Goal: Find specific page/section: Find specific page/section

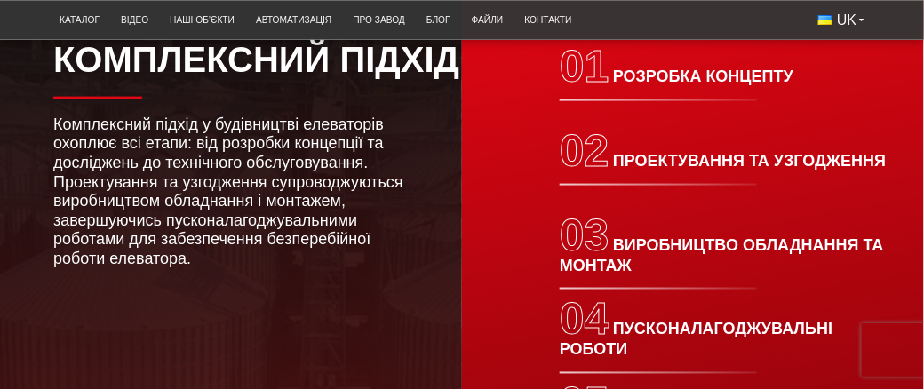
scroll to position [1954, 0]
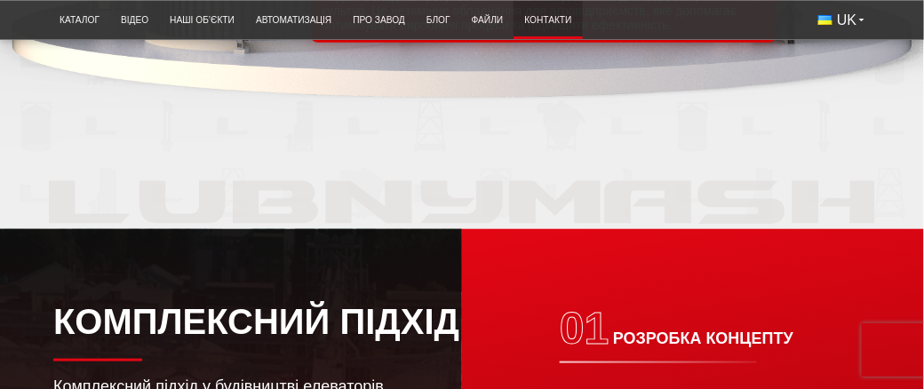
click at [540, 20] on link "Контакти" at bounding box center [547, 19] width 68 height 29
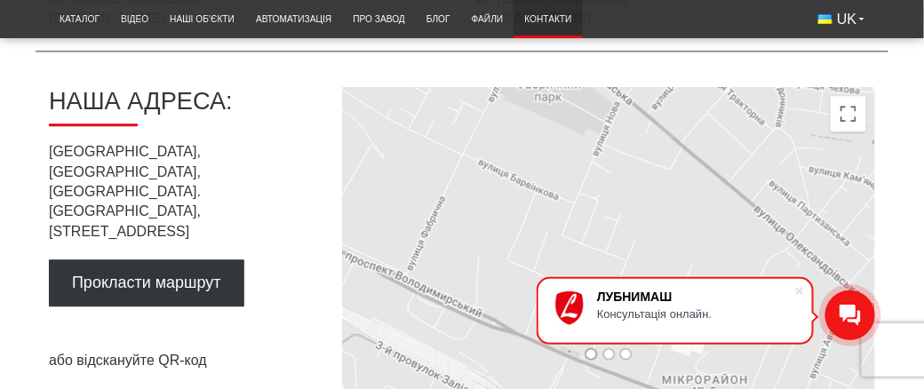
scroll to position [1066, 0]
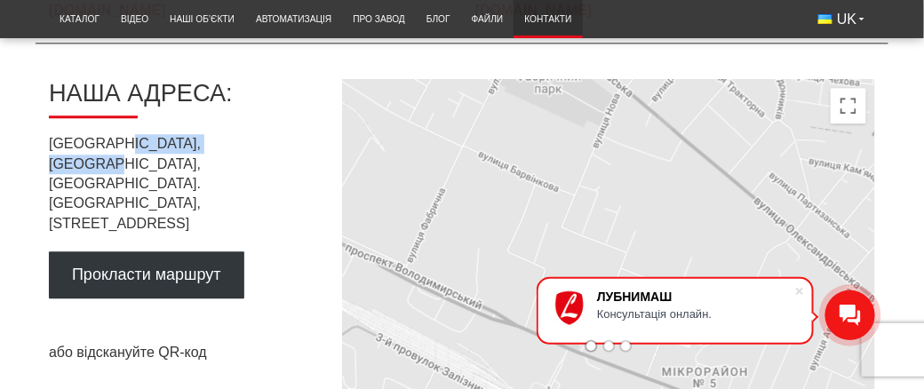
drag, startPoint x: 107, startPoint y: 166, endPoint x: 237, endPoint y: 169, distance: 130.6
click at [237, 169] on p "[GEOGRAPHIC_DATA], [GEOGRAPHIC_DATA], [GEOGRAPHIC_DATA]. [PERSON_NAME][STREET_A…" at bounding box center [182, 183] width 266 height 99
copy p "Полтавська область"
click at [363, 20] on link "Про завод" at bounding box center [379, 18] width 74 height 29
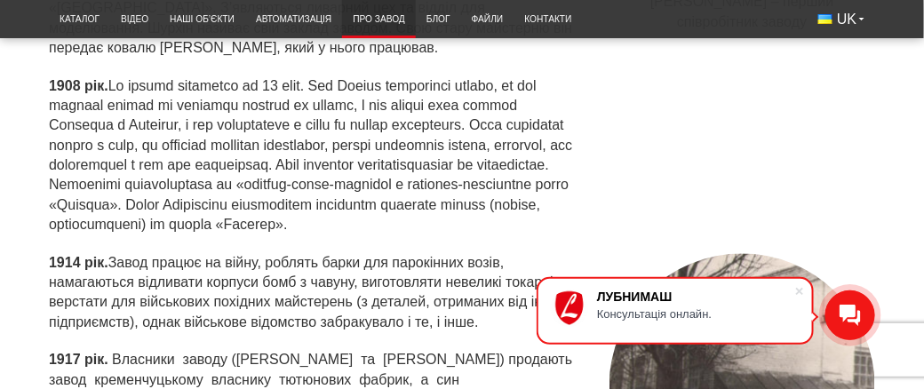
scroll to position [887, 0]
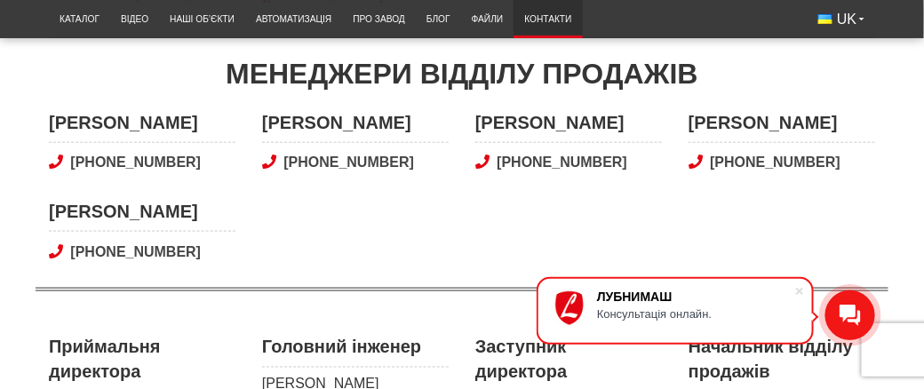
scroll to position [88, 0]
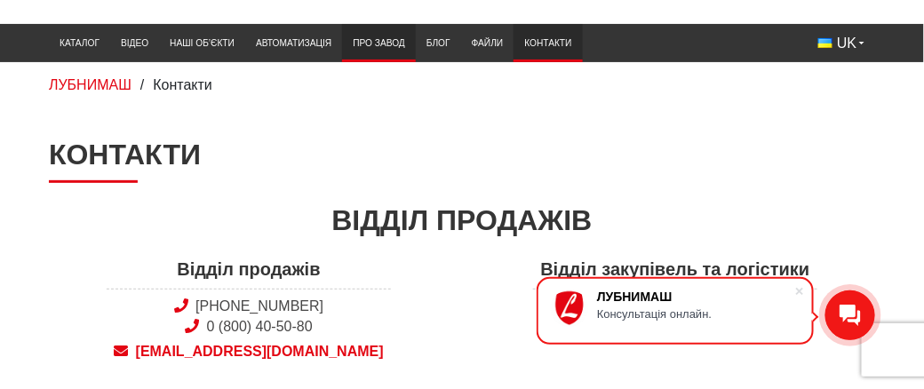
click at [379, 39] on link "Про завод" at bounding box center [379, 42] width 74 height 29
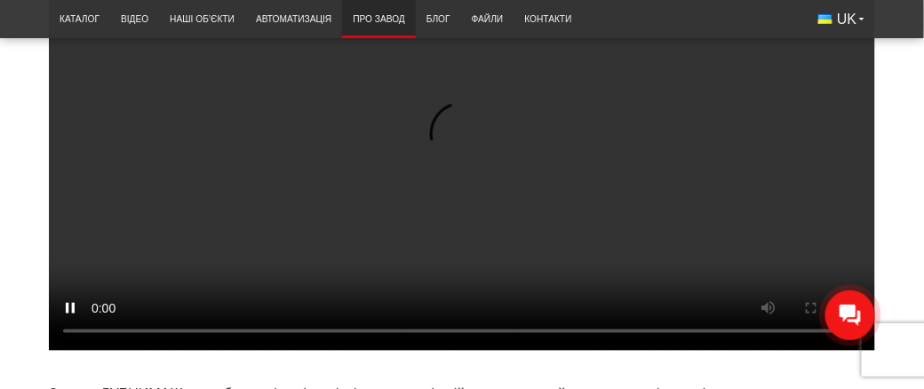
scroll to position [354, 0]
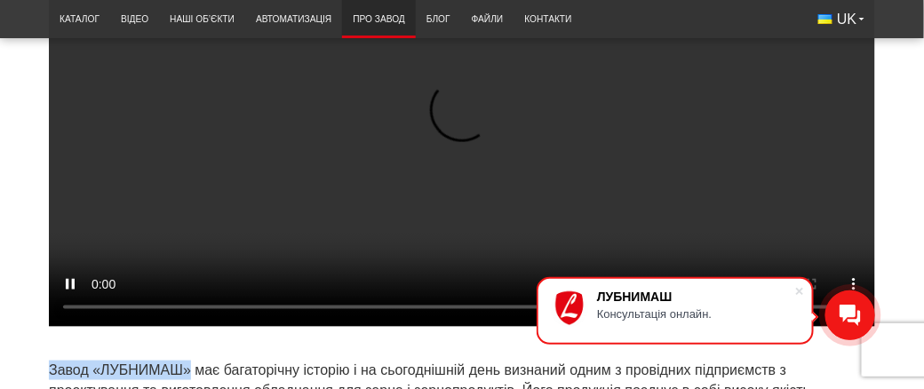
drag, startPoint x: 50, startPoint y: 231, endPoint x: 188, endPoint y: 228, distance: 138.6
click at [188, 361] on p "Завод «ЛУБНИМАШ» має багаторічну історію і на сьогоднішній день визнаний одним …" at bounding box center [462, 391] width 826 height 60
copy p "Завод «ЛУБНИМАШ»"
